Goal: Find specific page/section: Find specific page/section

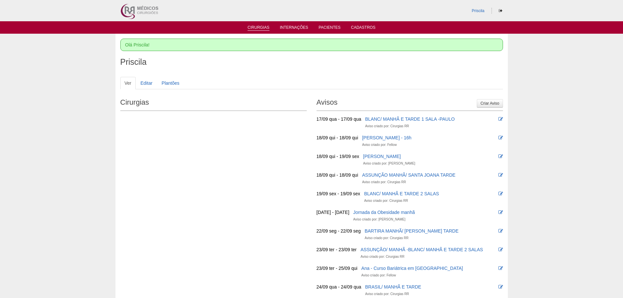
click at [258, 27] on link "Cirurgias" at bounding box center [259, 28] width 22 height 6
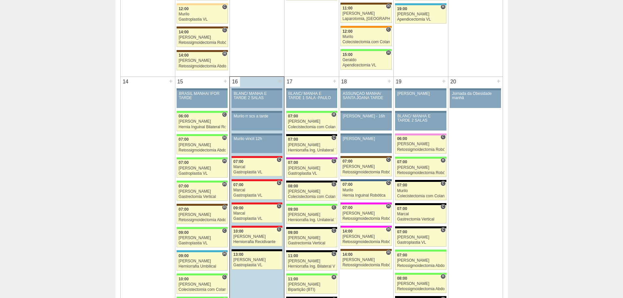
scroll to position [589, 0]
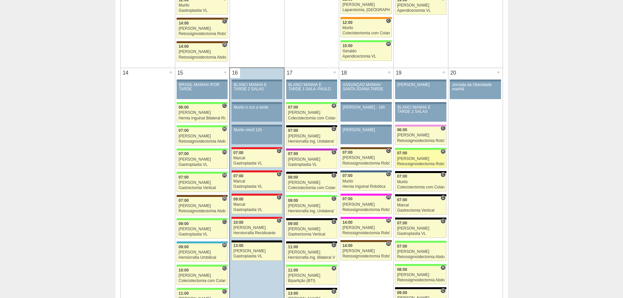
click at [404, 158] on div "[PERSON_NAME]" at bounding box center [420, 159] width 47 height 4
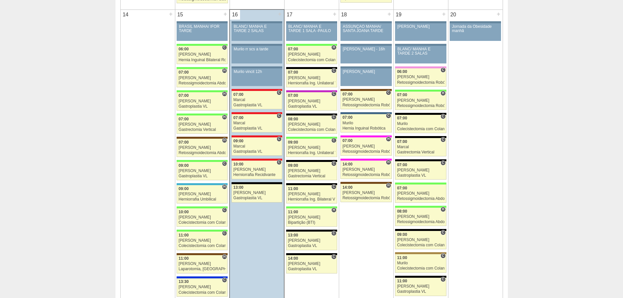
scroll to position [654, 0]
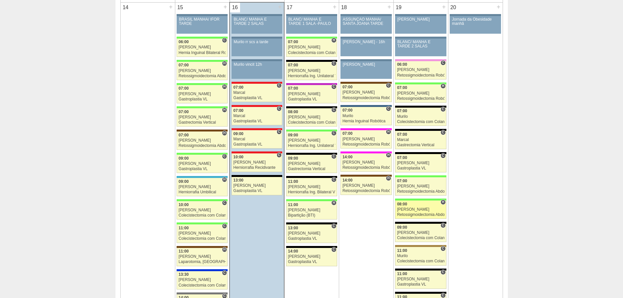
click at [421, 212] on link "88507 Cirurgias RR H 08:00 Bruno Retossigmoidectomia Abdominal VL Hospital Bras…" at bounding box center [420, 210] width 51 height 18
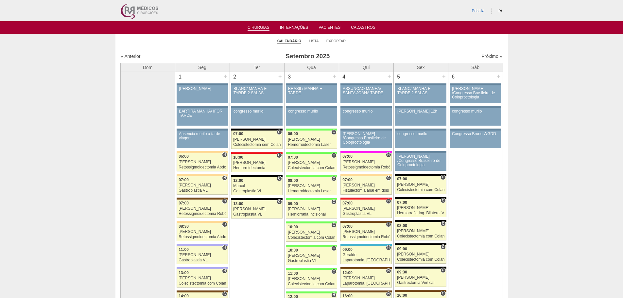
scroll to position [654, 0]
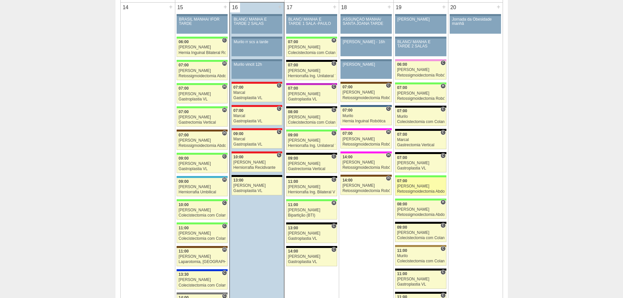
click at [425, 189] on div "Retossigmoidectomia Abdominal VL" at bounding box center [420, 191] width 47 height 4
